Goal: Find specific page/section: Find specific page/section

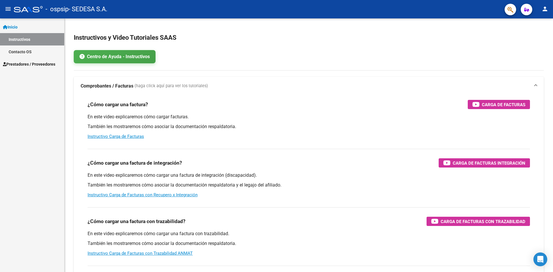
click at [7, 10] on mat-icon "menu" at bounding box center [8, 8] width 7 height 7
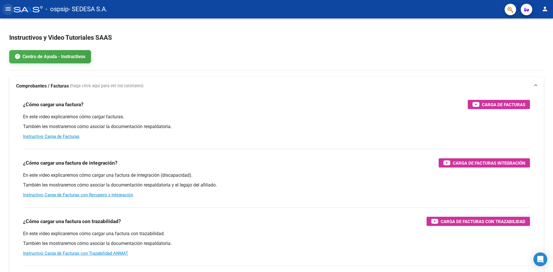
click at [7, 10] on mat-icon "menu" at bounding box center [8, 8] width 7 height 7
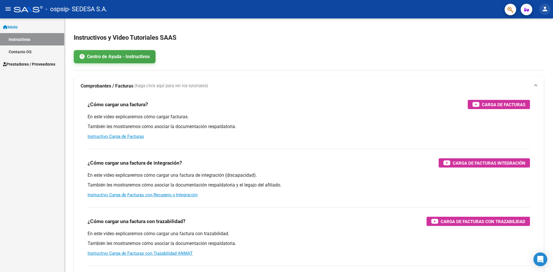
click at [541, 9] on button "person" at bounding box center [545, 9] width 12 height 12
click at [541, 9] on div at bounding box center [276, 136] width 553 height 272
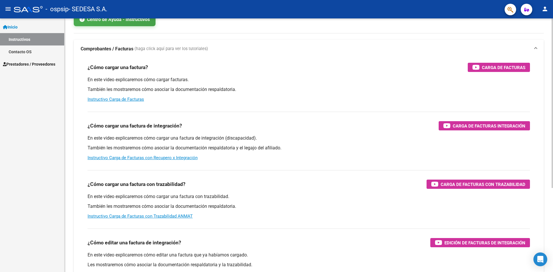
scroll to position [115, 0]
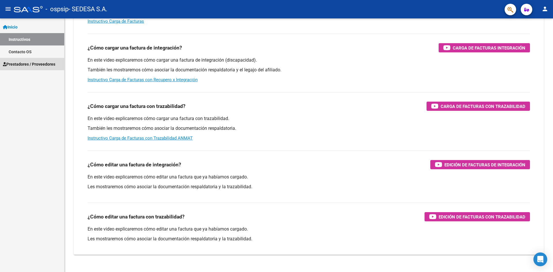
click at [30, 61] on span "Prestadores / Proveedores" at bounding box center [29, 64] width 52 height 6
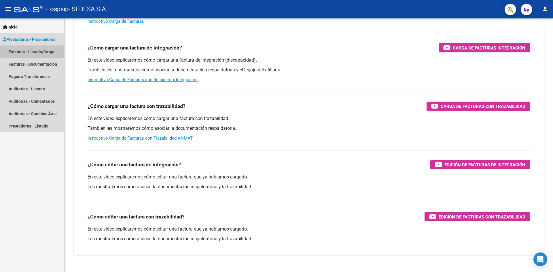
click at [37, 51] on link "Facturas - Listado/Carga" at bounding box center [32, 52] width 64 height 12
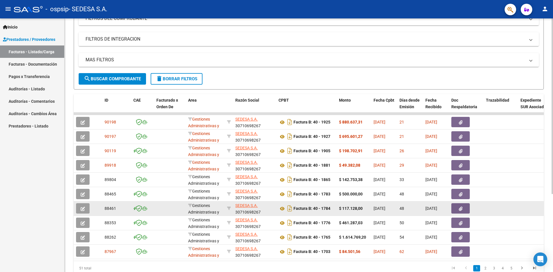
scroll to position [0, 0]
drag, startPoint x: 373, startPoint y: 209, endPoint x: 421, endPoint y: 204, distance: 48.4
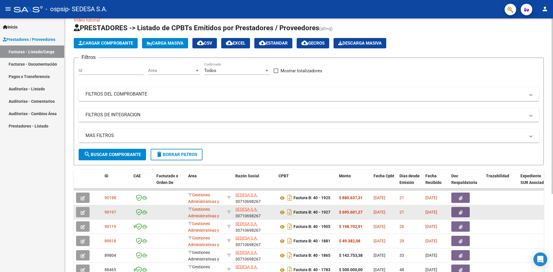
scroll to position [0, 0]
